Goal: Navigation & Orientation: Understand site structure

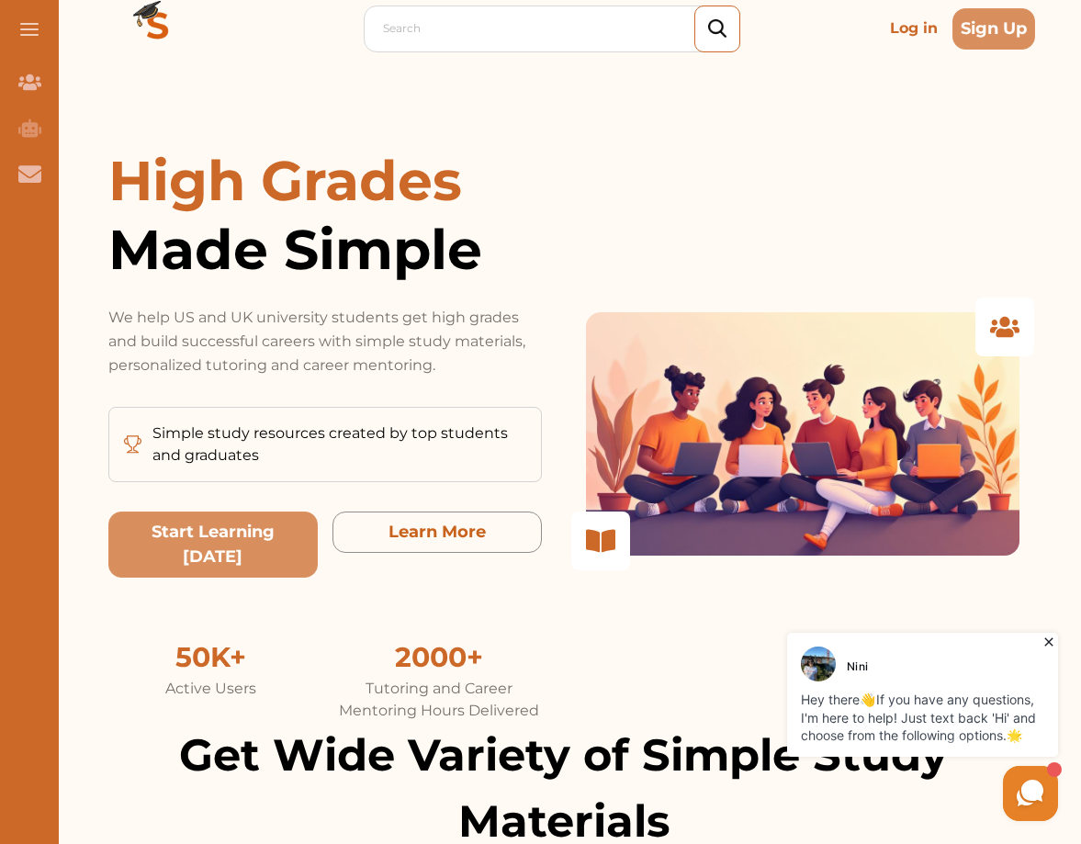
scroll to position [118, 0]
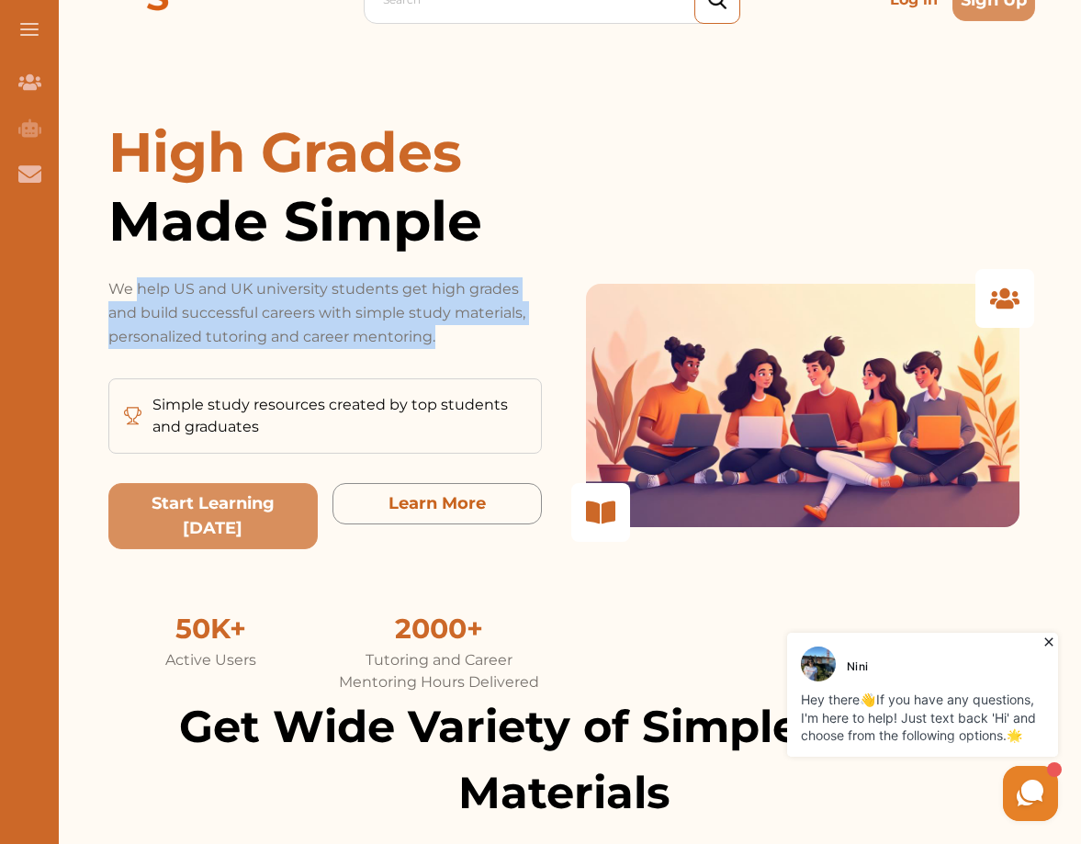
drag, startPoint x: 140, startPoint y: 284, endPoint x: 492, endPoint y: 334, distance: 356.3
click at [492, 335] on p "We help US and UK university students get high grades and build successful care…" at bounding box center [324, 313] width 433 height 72
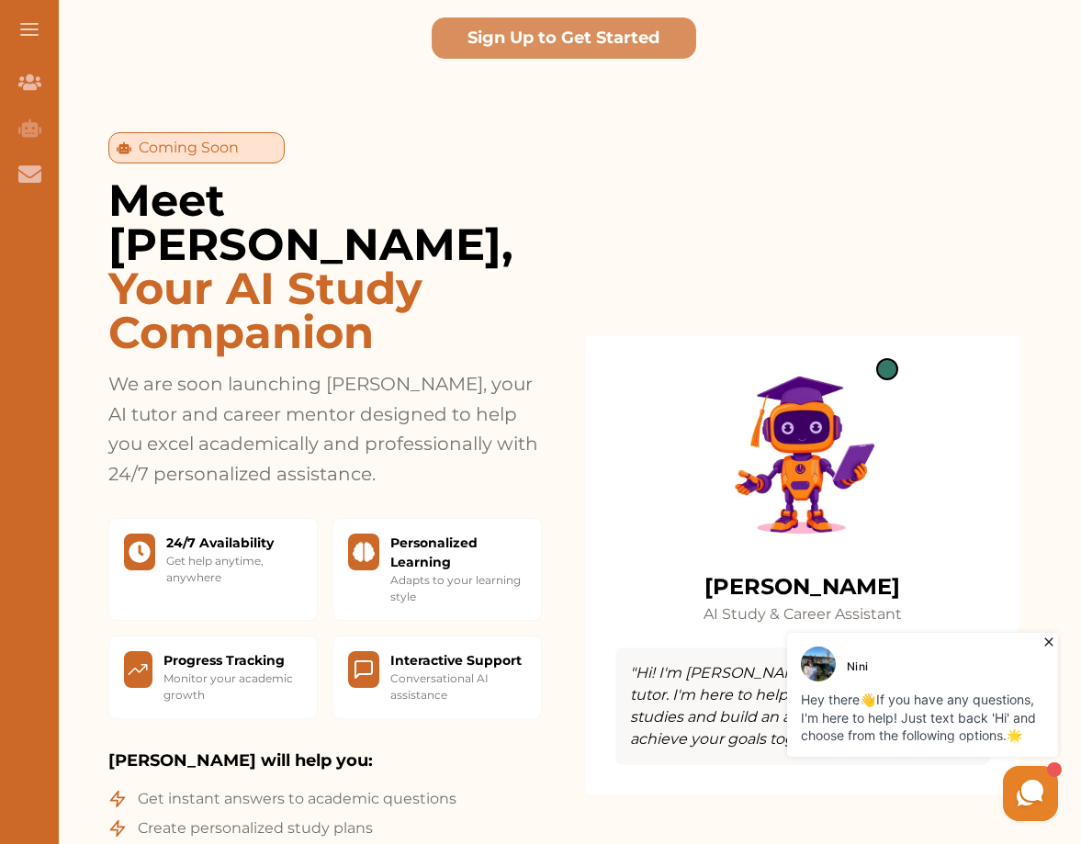
scroll to position [1559, 0]
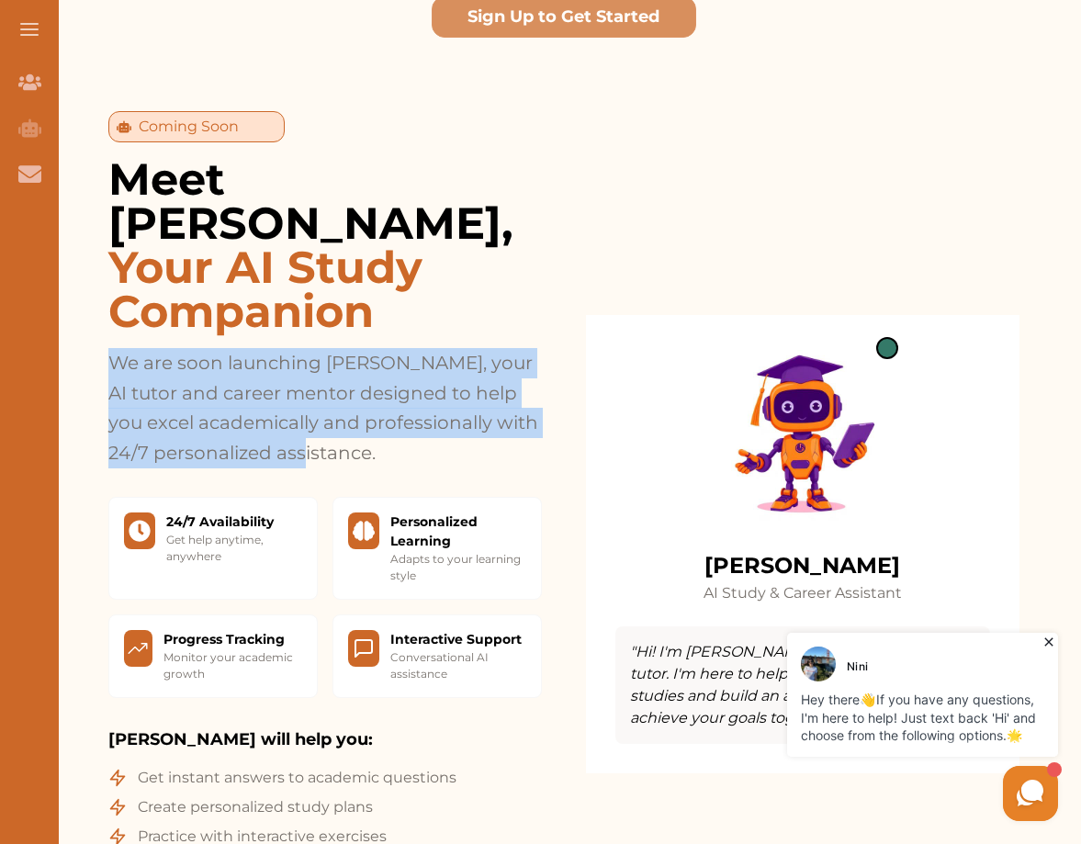
drag, startPoint x: 118, startPoint y: 273, endPoint x: 406, endPoint y: 345, distance: 297.4
click at [406, 348] on p "We are soon launching [PERSON_NAME], your AI tutor and career mentor designed t…" at bounding box center [324, 407] width 433 height 119
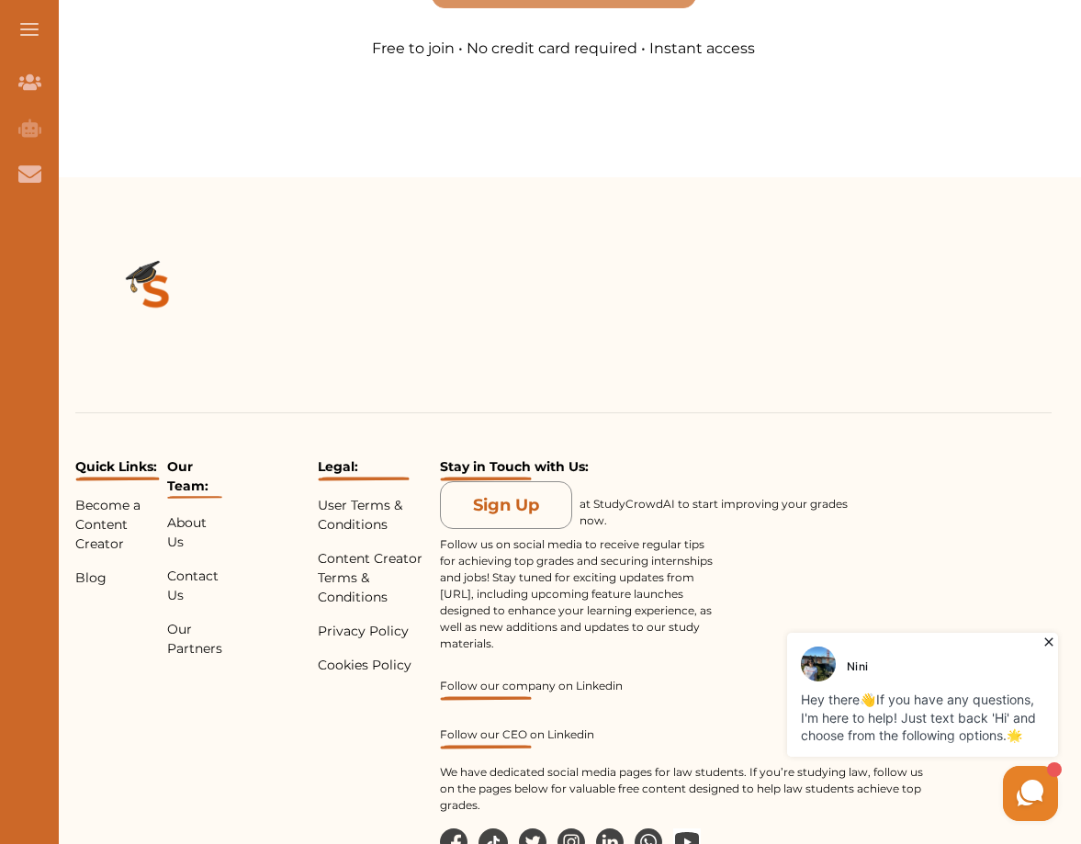
scroll to position [4380, 0]
drag, startPoint x: 242, startPoint y: 794, endPoint x: 456, endPoint y: 811, distance: 215.5
click at [199, 621] on p "Our Partners" at bounding box center [194, 640] width 55 height 39
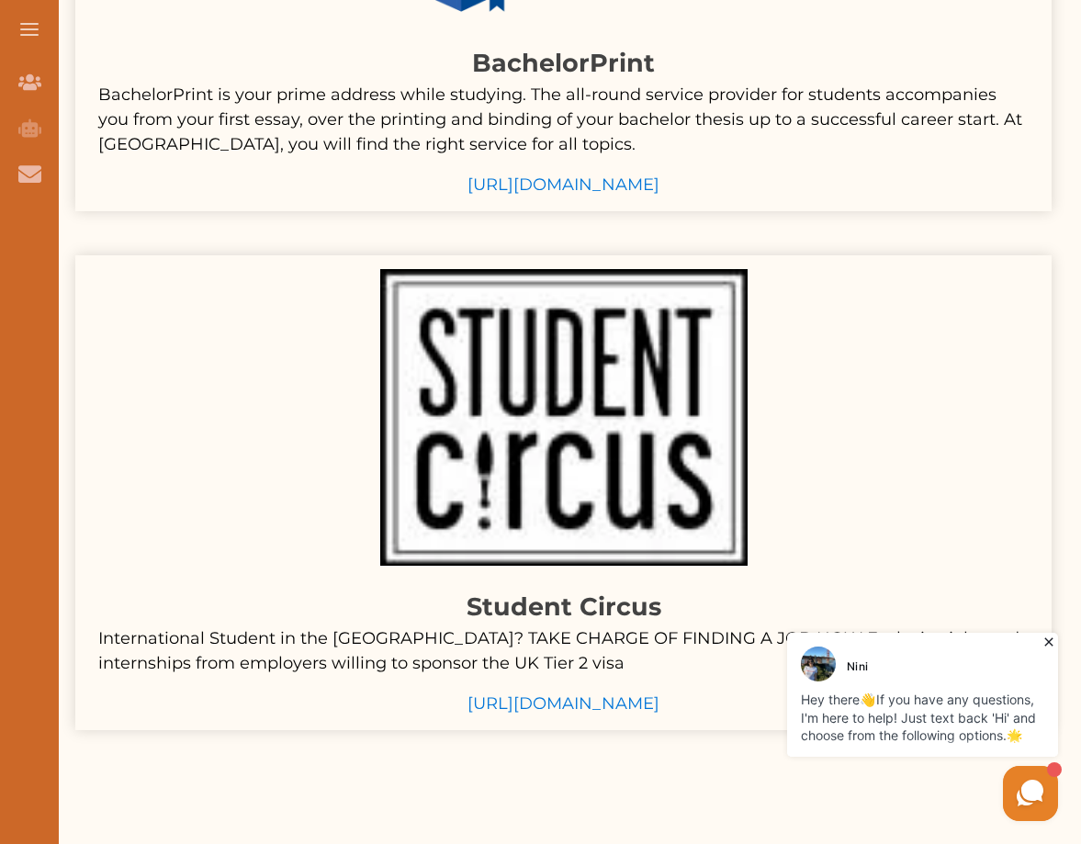
scroll to position [494, 1]
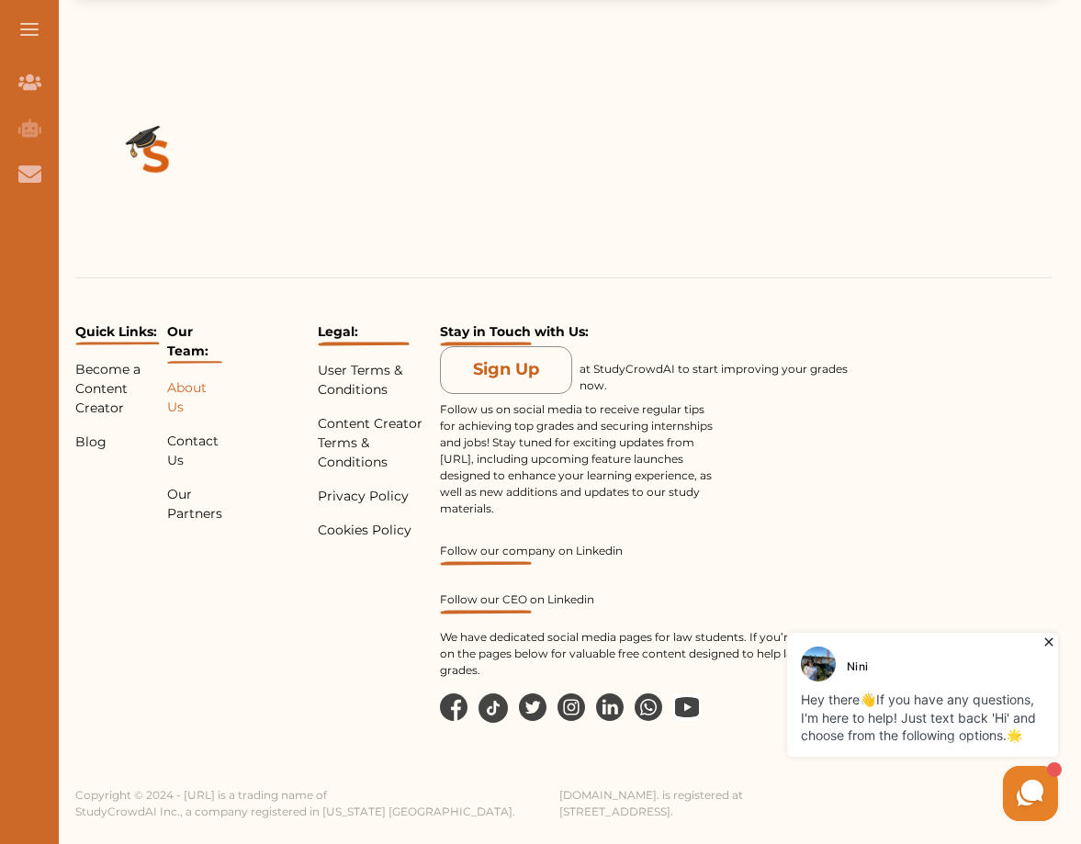
click at [185, 386] on p "About Us" at bounding box center [194, 397] width 55 height 39
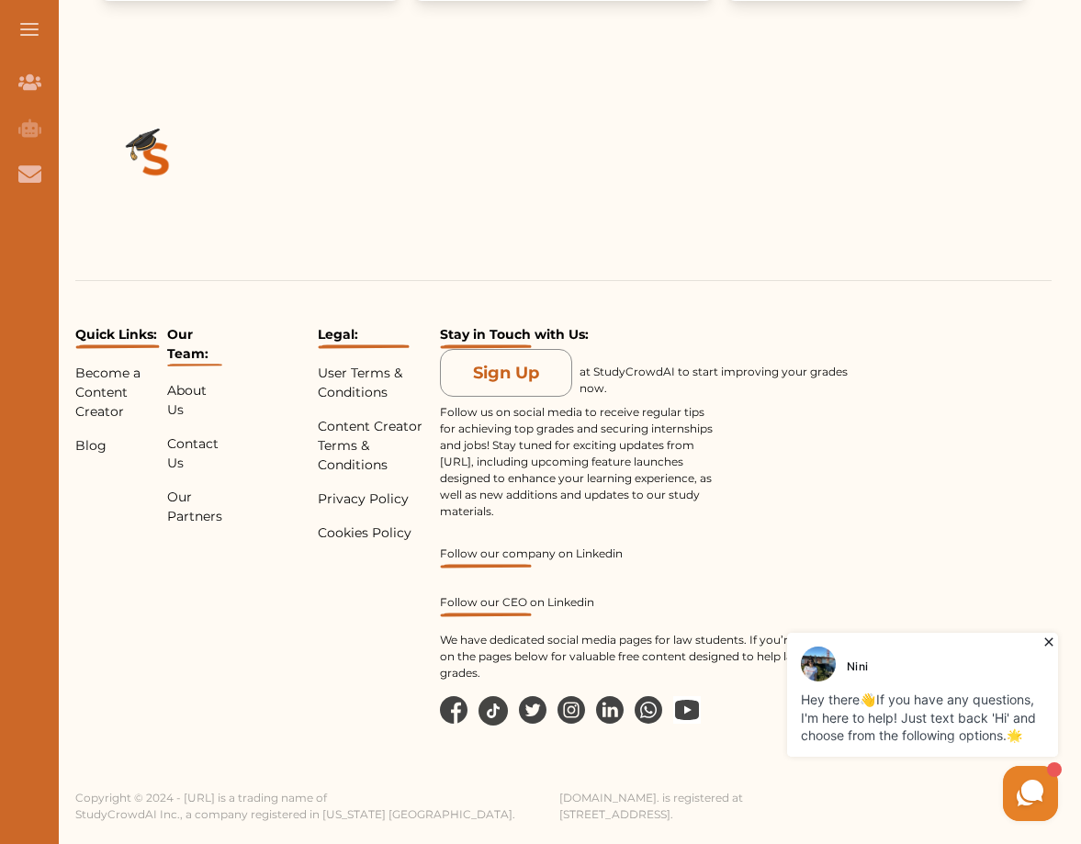
scroll to position [3811, 0]
click at [112, 382] on p "Become a Content Creator" at bounding box center [117, 394] width 84 height 58
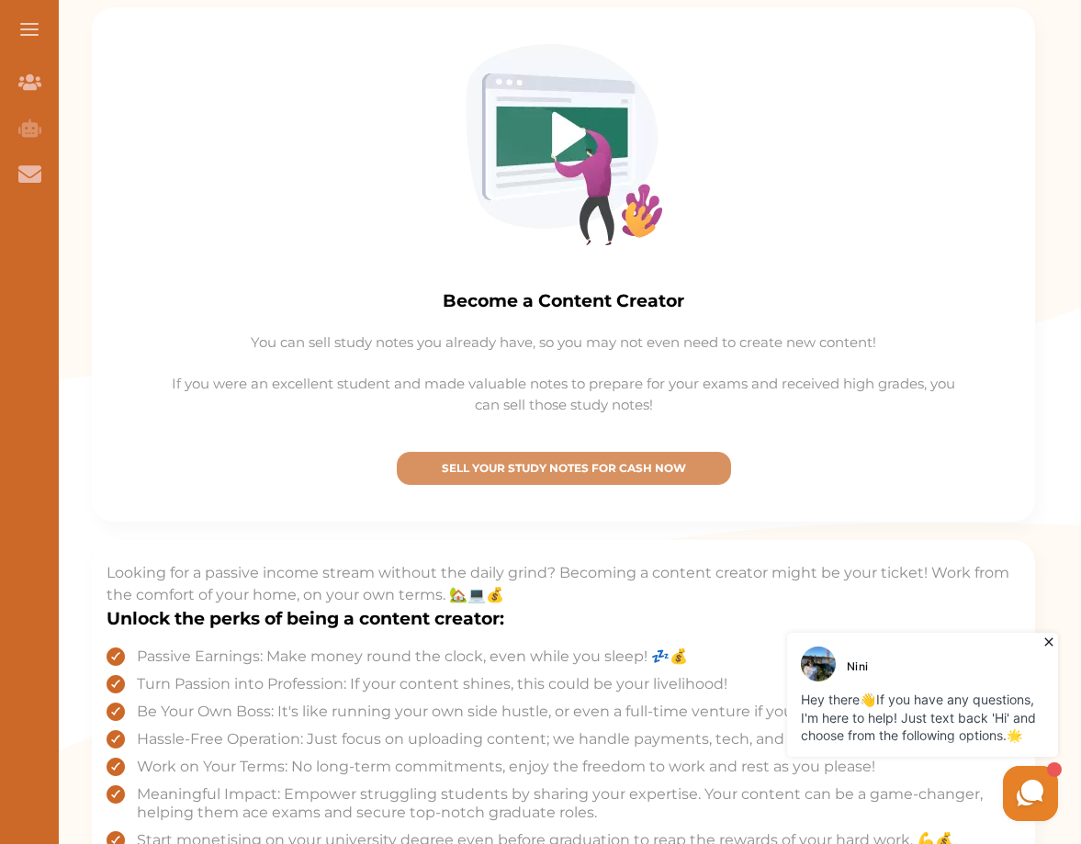
scroll to position [329, 0]
